Goal: Communication & Community: Answer question/provide support

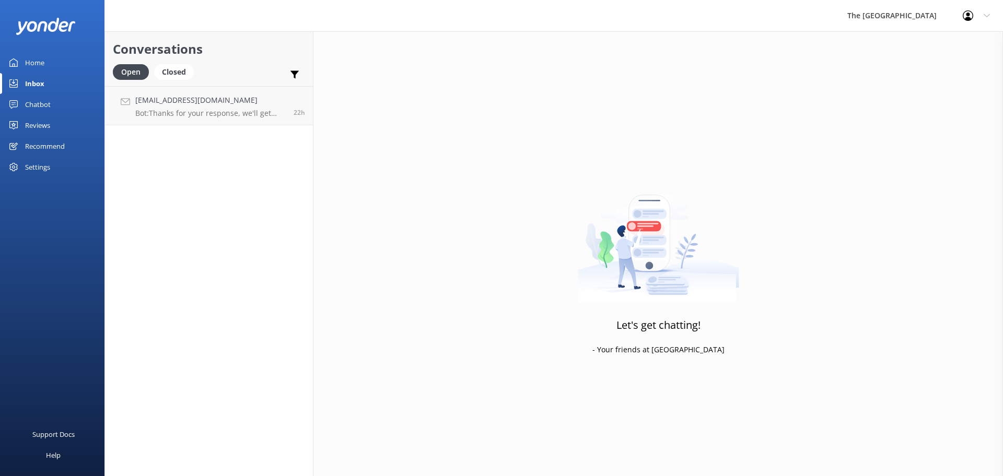
click at [41, 89] on div "Inbox" at bounding box center [34, 83] width 19 height 21
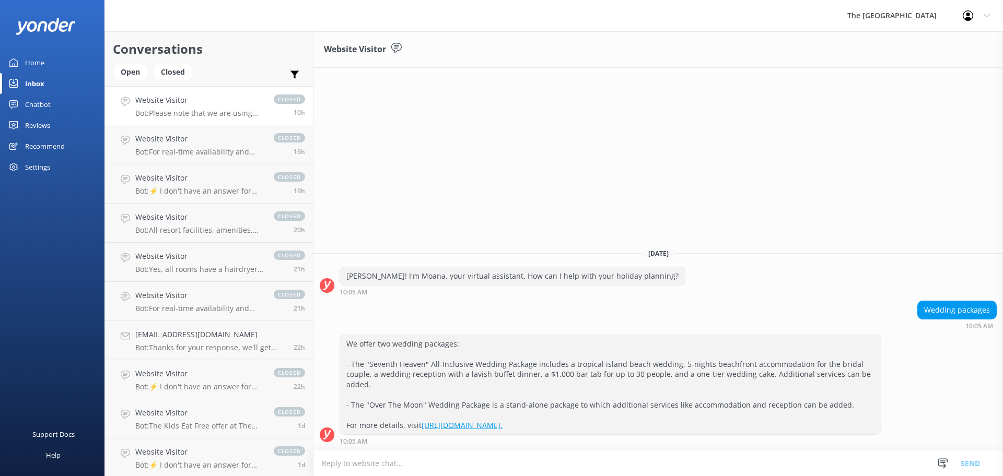
click at [172, 112] on p "Bot: Please note that we are using dynamic pricing. This makes our rates change…" at bounding box center [199, 113] width 128 height 9
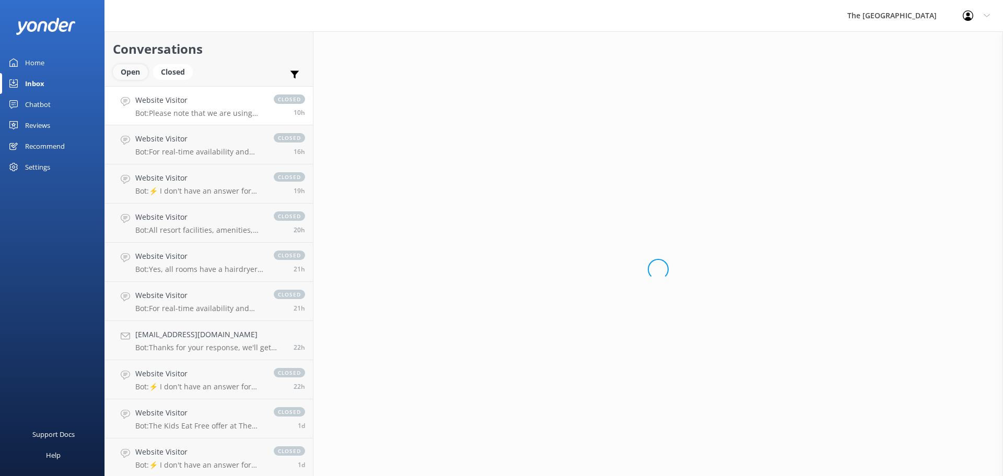
click at [135, 76] on div "Open" at bounding box center [130, 72] width 35 height 16
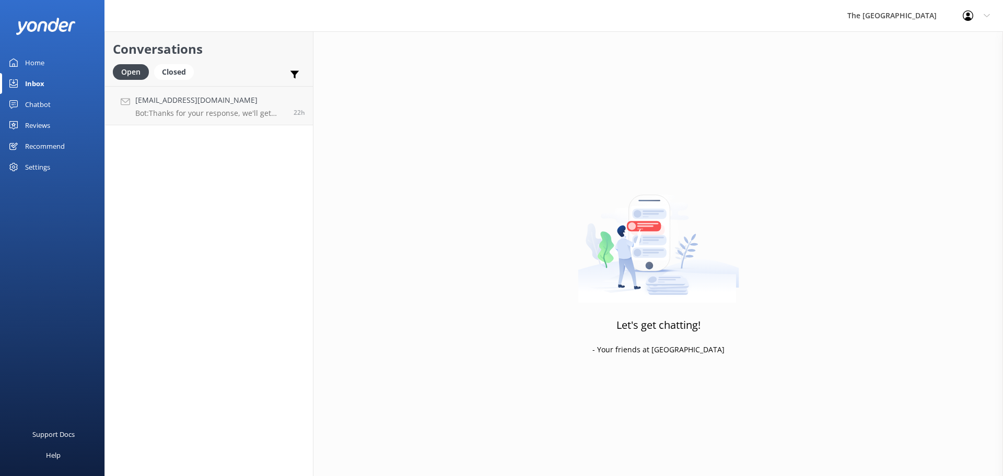
click at [63, 87] on link "Inbox" at bounding box center [52, 83] width 104 height 21
click at [41, 81] on div "Inbox" at bounding box center [34, 83] width 19 height 21
click at [130, 74] on div "Open" at bounding box center [131, 72] width 36 height 16
